Goal: Task Accomplishment & Management: Manage account settings

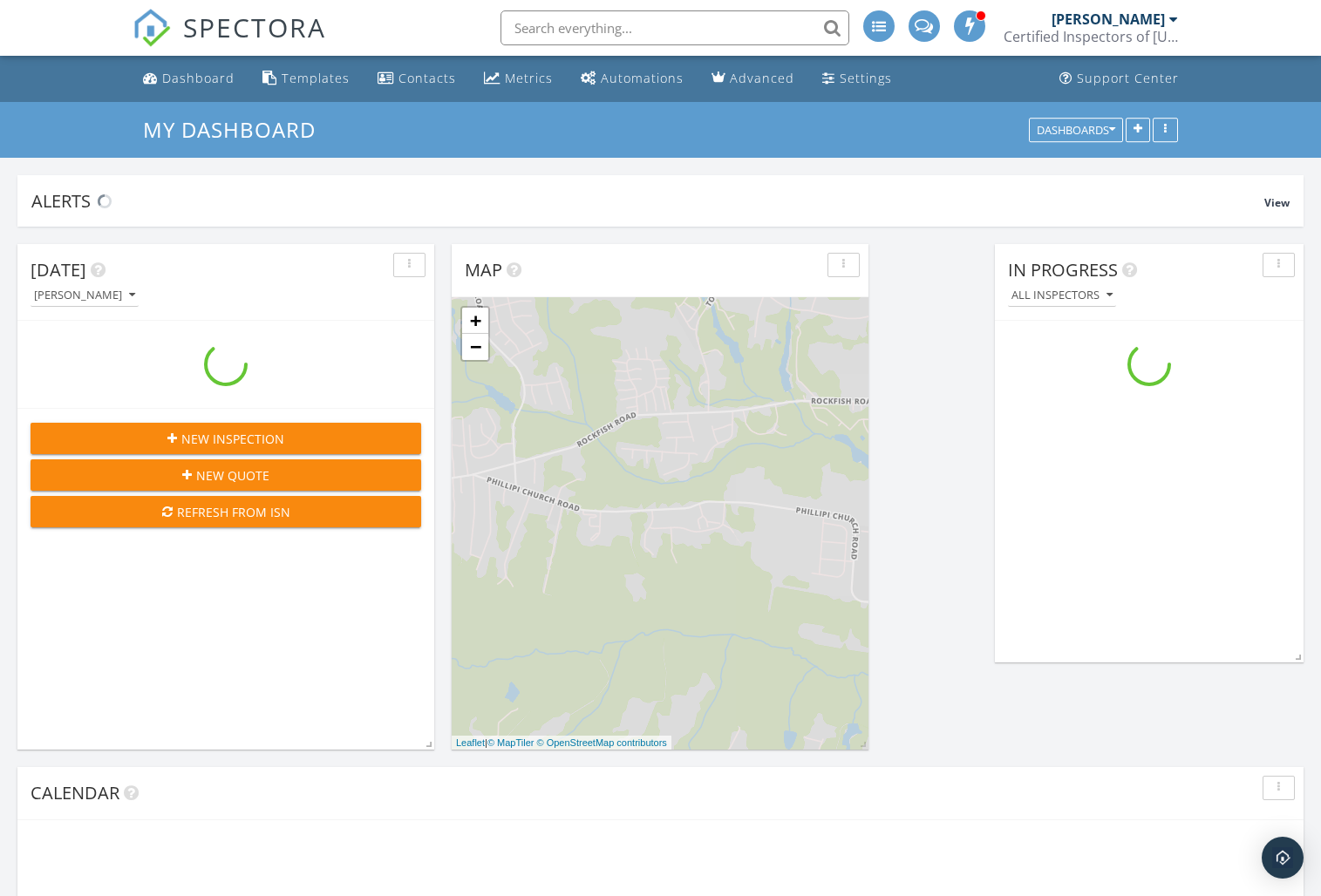
scroll to position [1979, 1322]
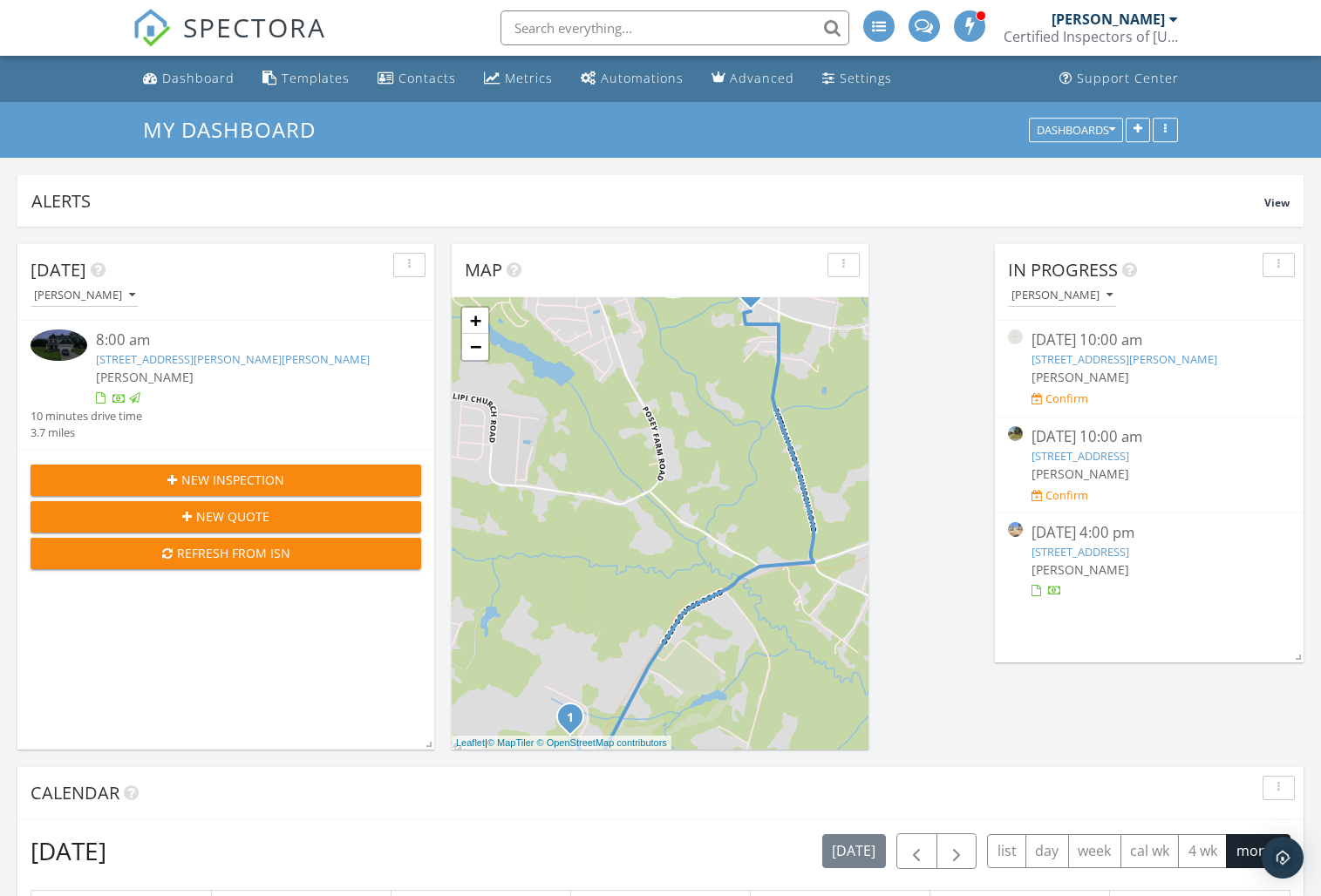
click at [1060, 560] on link "[STREET_ADDRESS]" at bounding box center [1080, 551] width 98 height 15
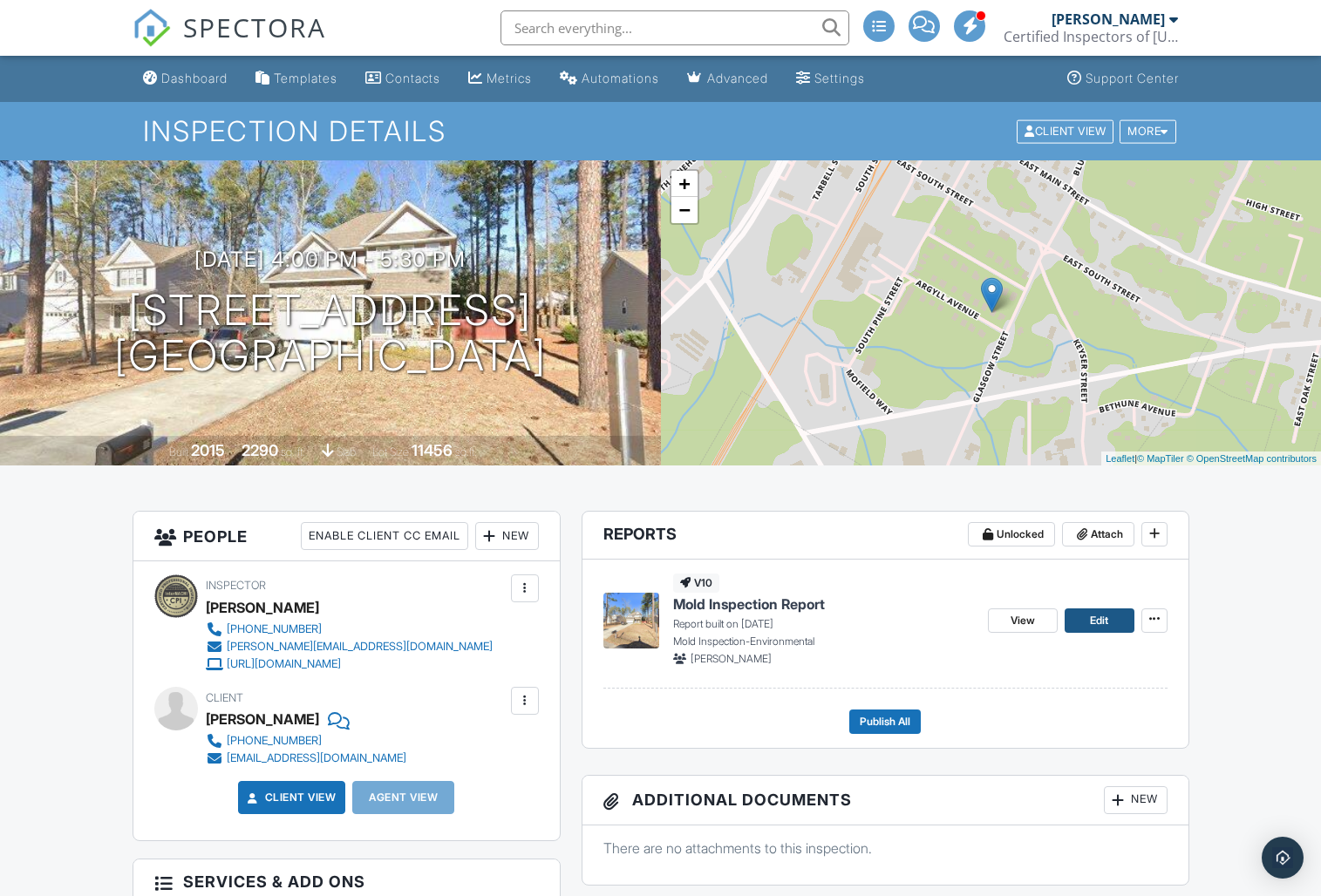
click at [1104, 621] on span "Edit" at bounding box center [1099, 620] width 18 height 17
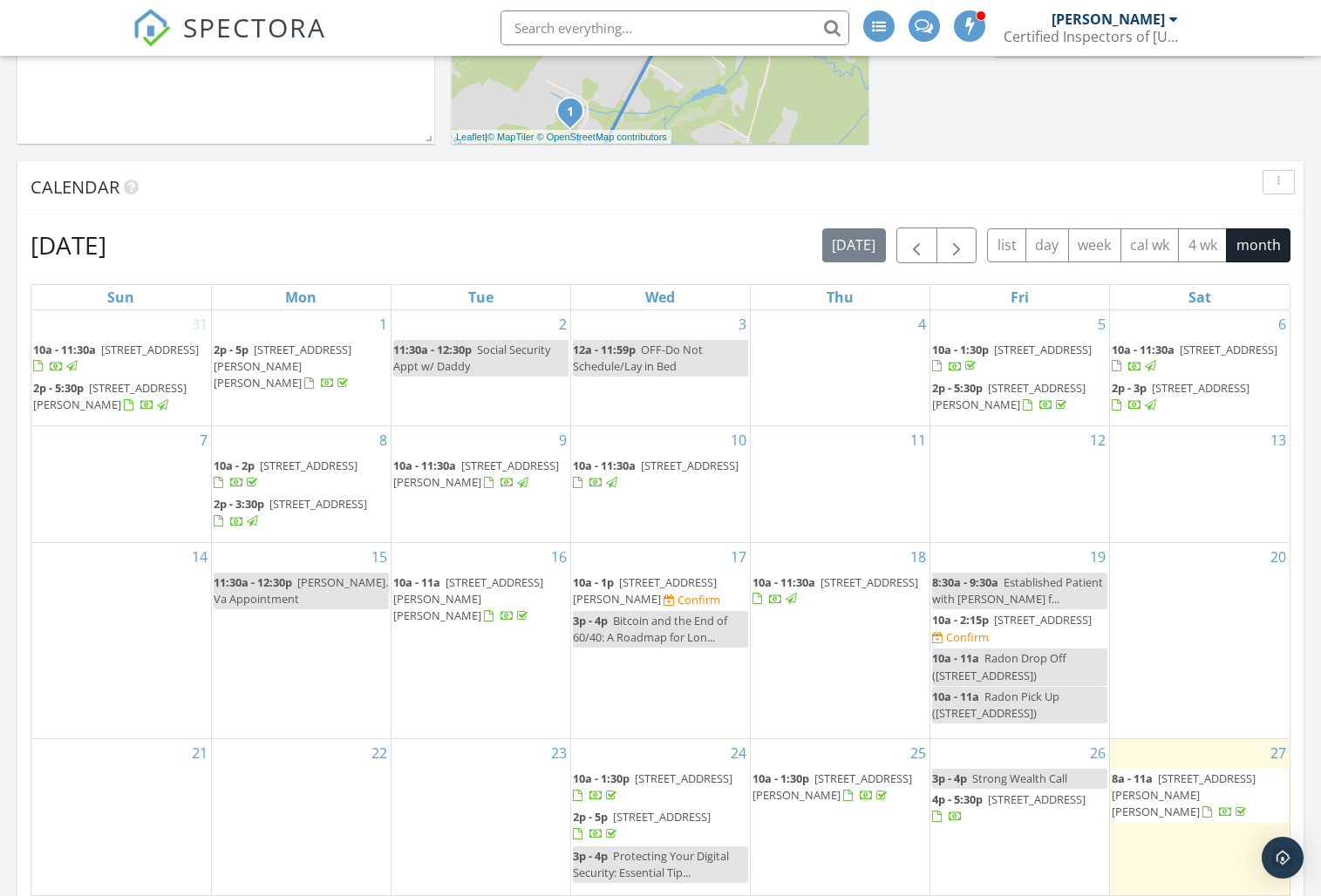
scroll to position [609, 0]
click at [997, 804] on span "[STREET_ADDRESS]" at bounding box center [1036, 796] width 98 height 15
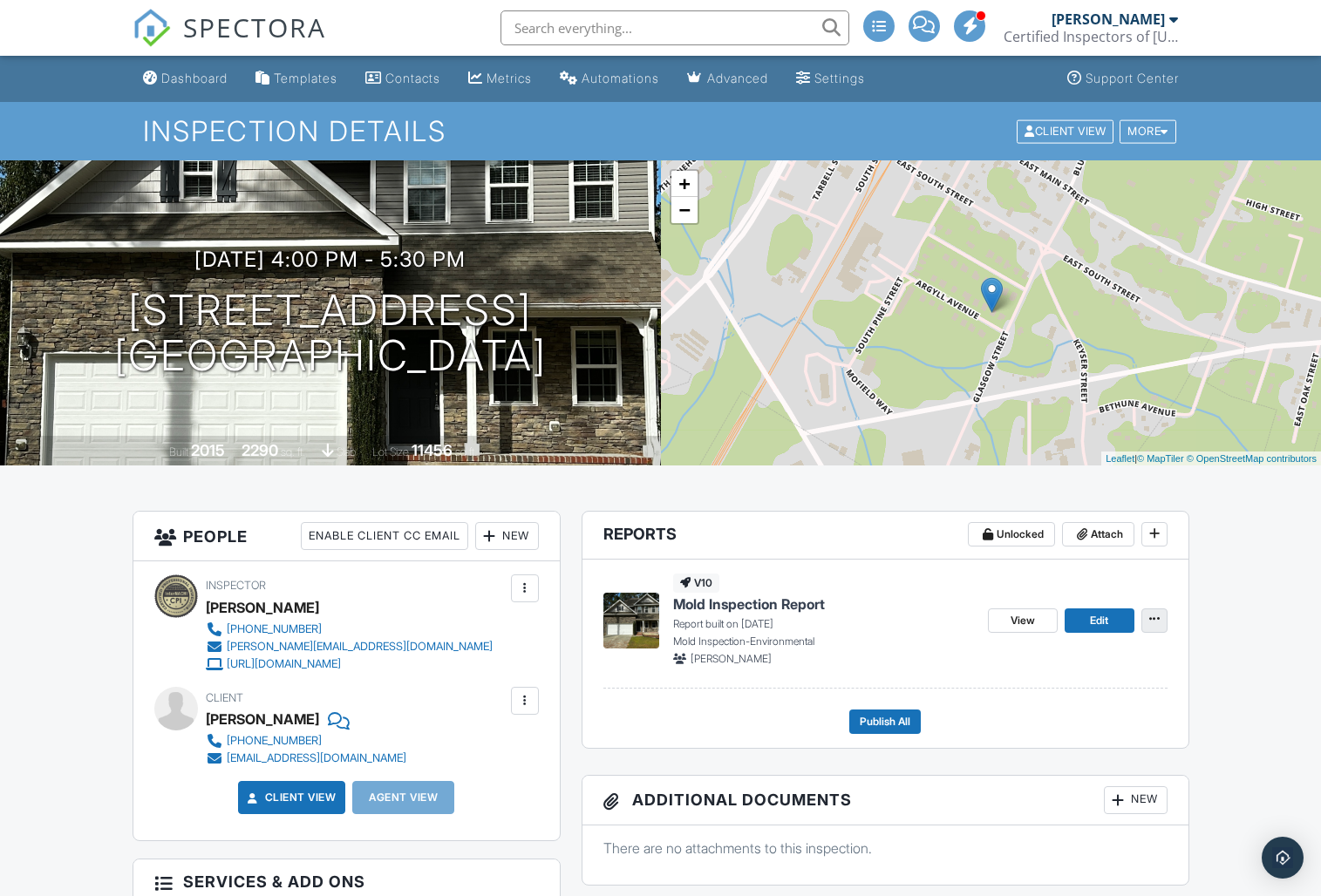
click at [1149, 620] on icon at bounding box center [1154, 618] width 11 height 12
click at [1054, 750] on span "Delete Report" at bounding box center [1052, 747] width 77 height 18
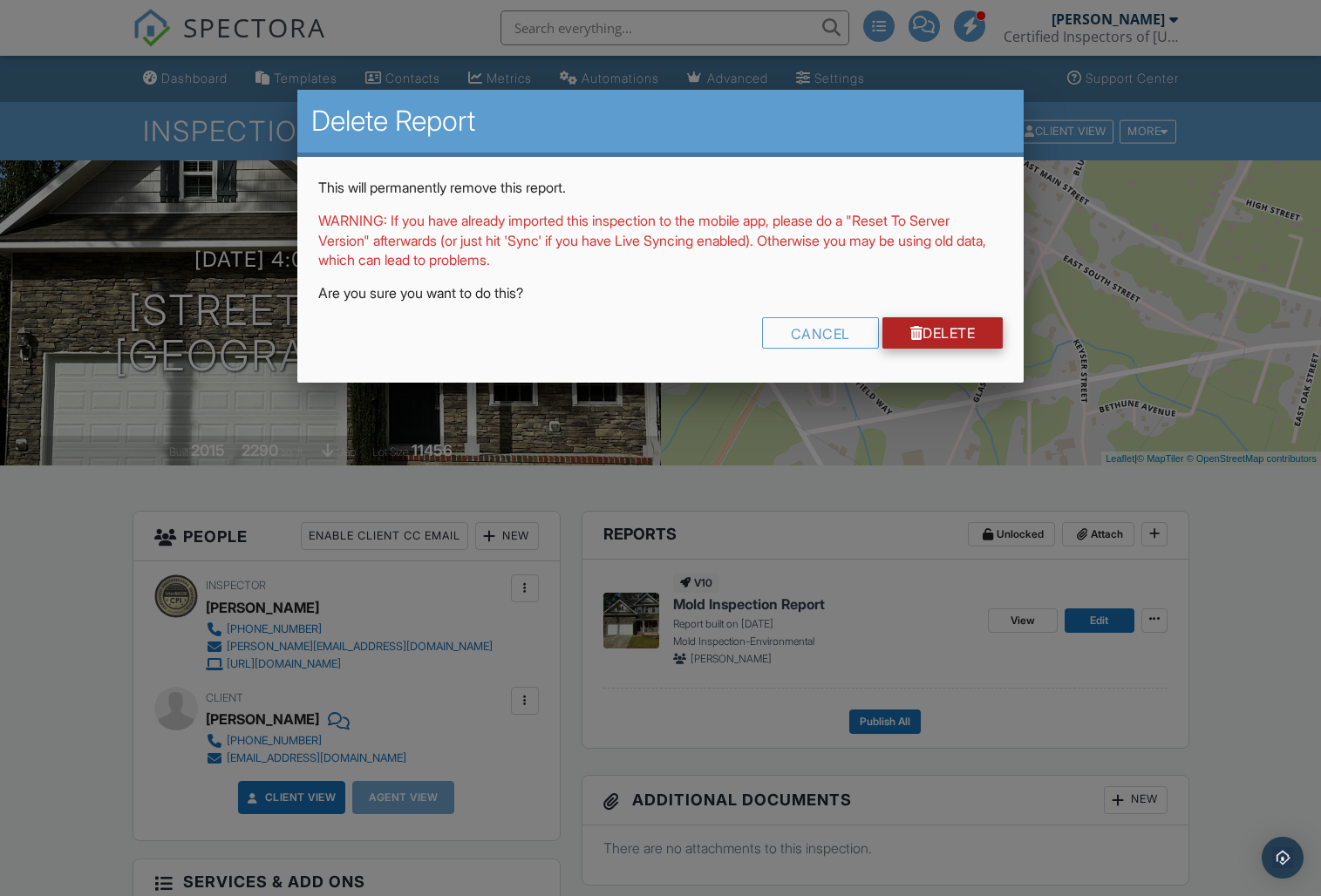
click at [936, 332] on link "Delete" at bounding box center [942, 333] width 121 height 32
